Goal: Task Accomplishment & Management: Complete application form

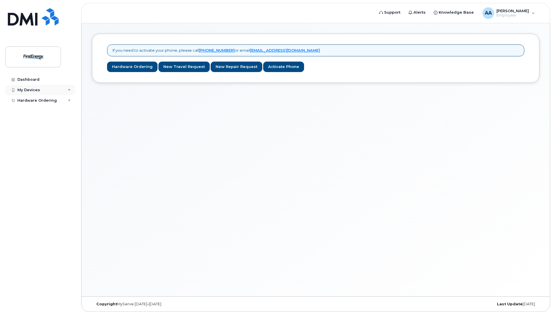
click at [39, 91] on div "My Devices" at bounding box center [40, 90] width 70 height 10
click at [30, 79] on div "Dashboard" at bounding box center [28, 79] width 22 height 5
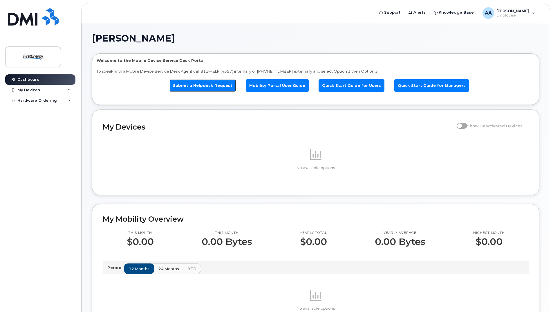
click at [187, 85] on link "Submit a Helpdesk Request" at bounding box center [202, 85] width 66 height 12
